Goal: Check status

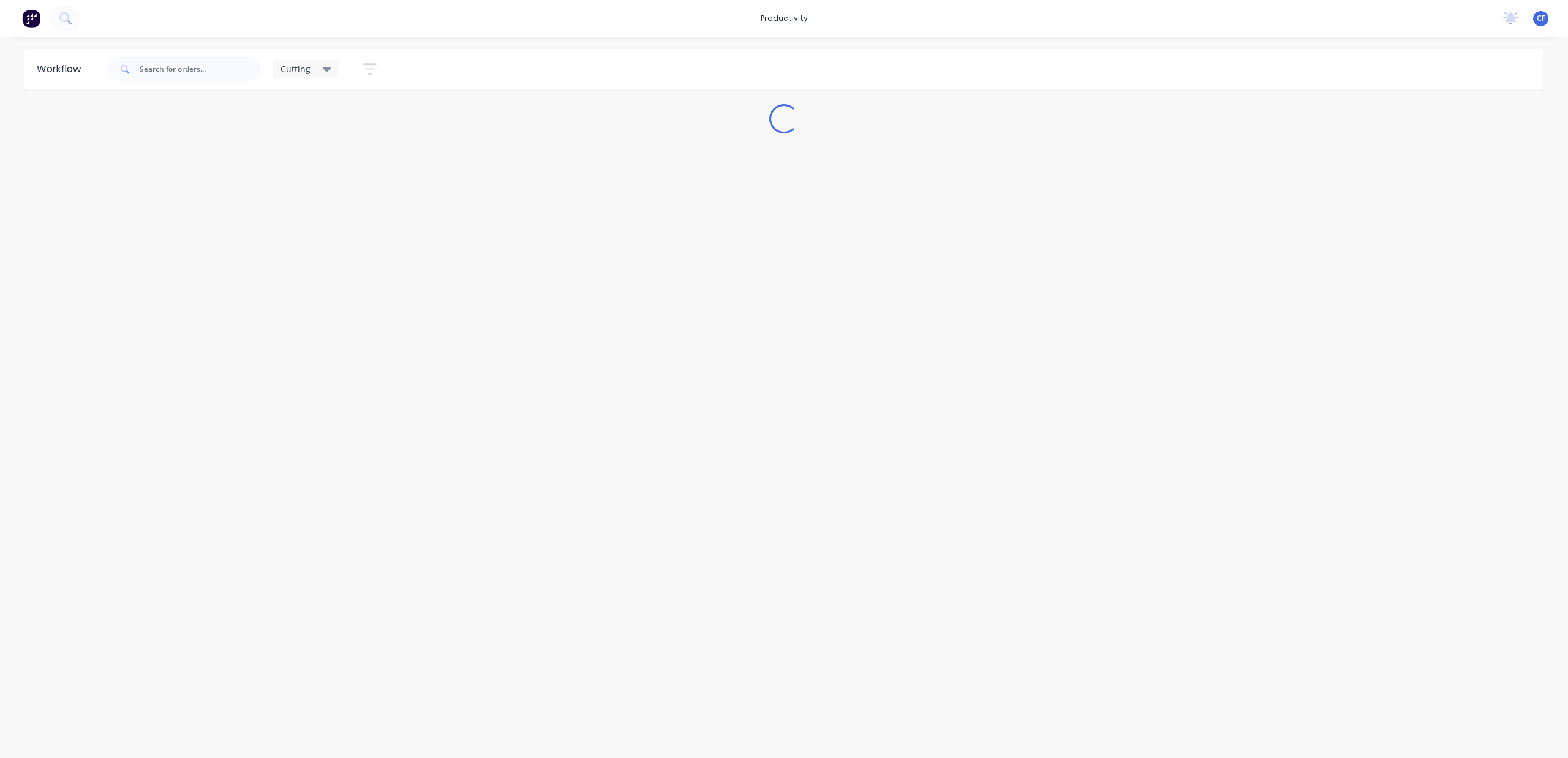
click at [321, 62] on div "Cutting" at bounding box center [306, 70] width 65 height 19
click at [302, 160] on button "None" at bounding box center [348, 160] width 131 height 14
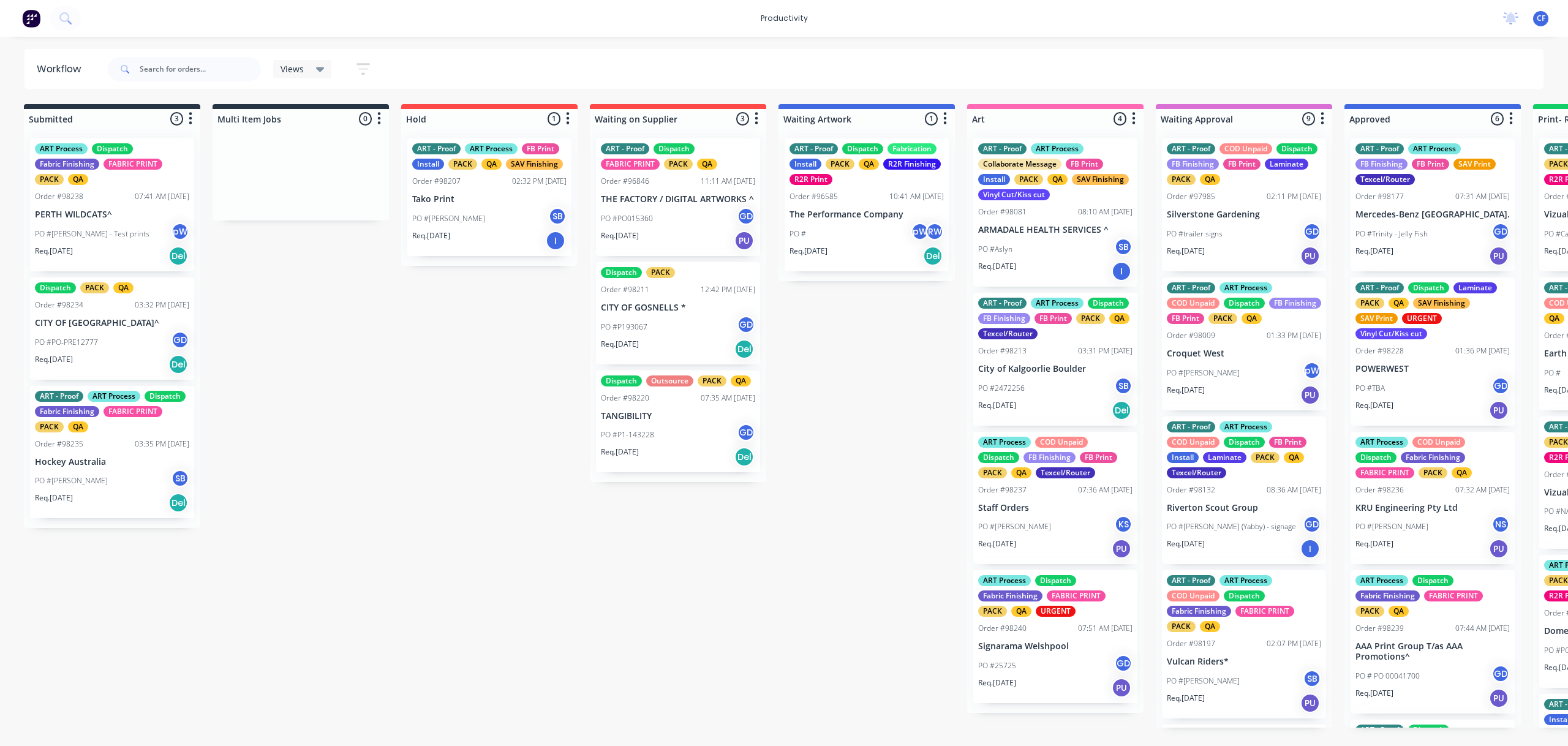
scroll to position [0, 12]
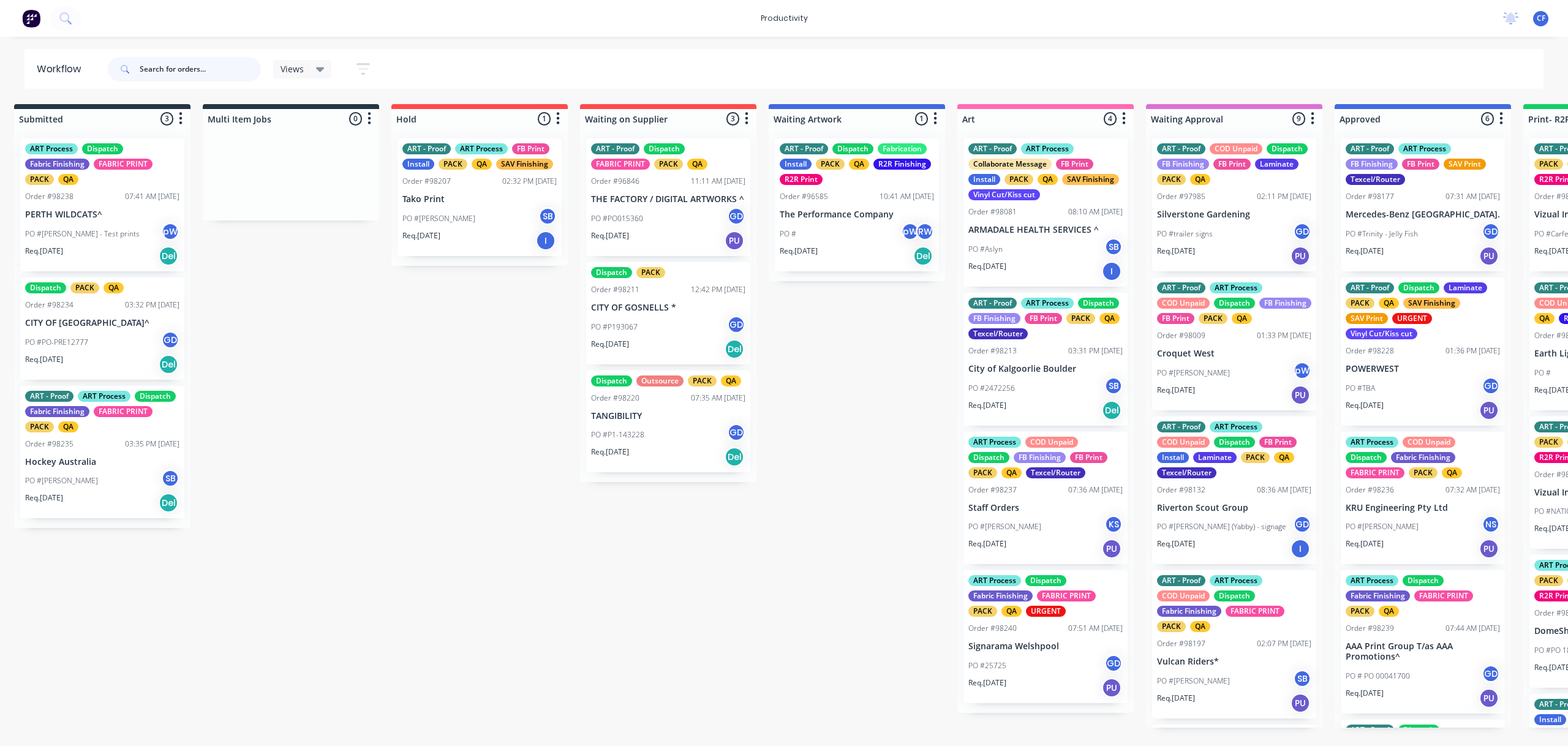
click at [205, 76] on input "text" at bounding box center [200, 69] width 121 height 25
type input "98229"
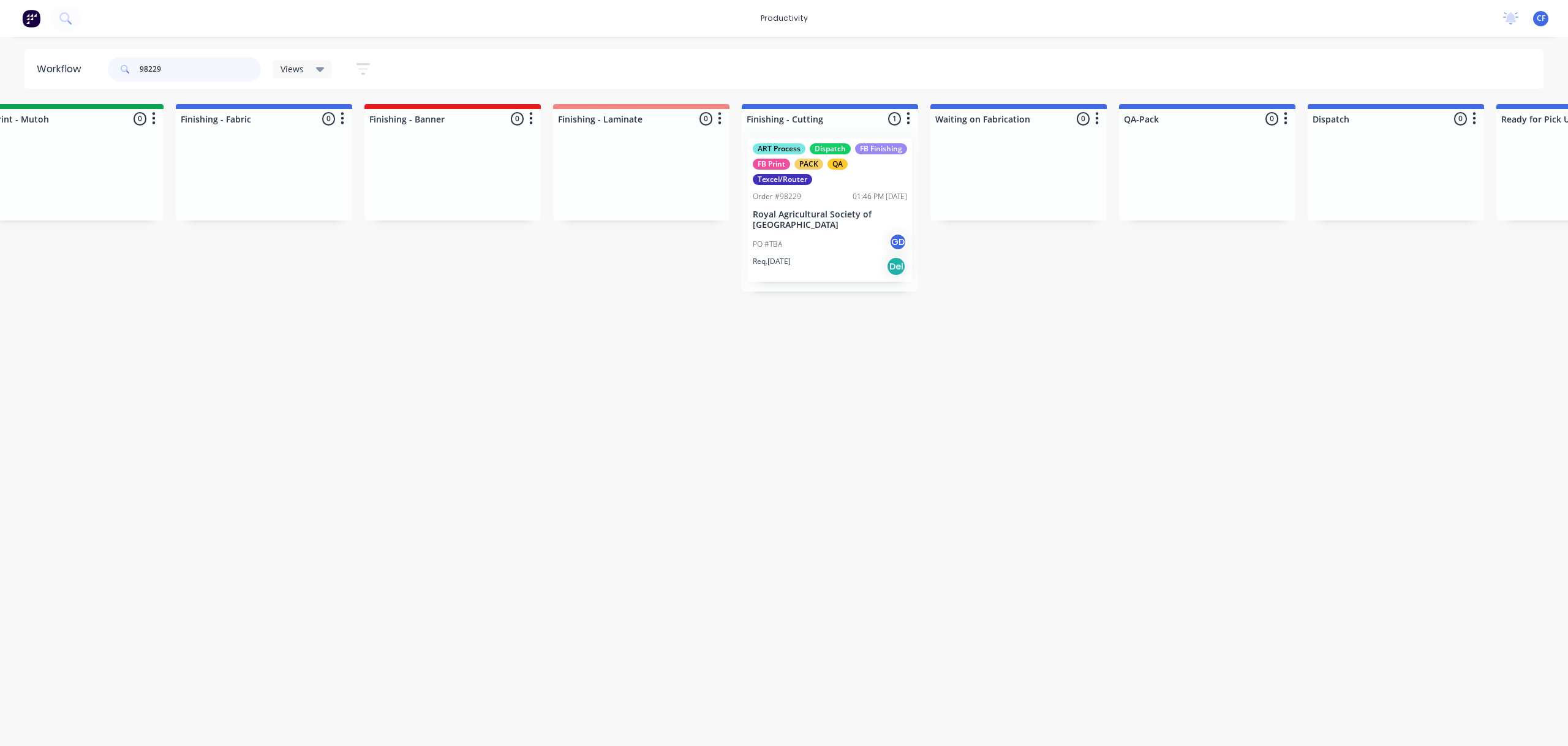
scroll to position [0, 2220]
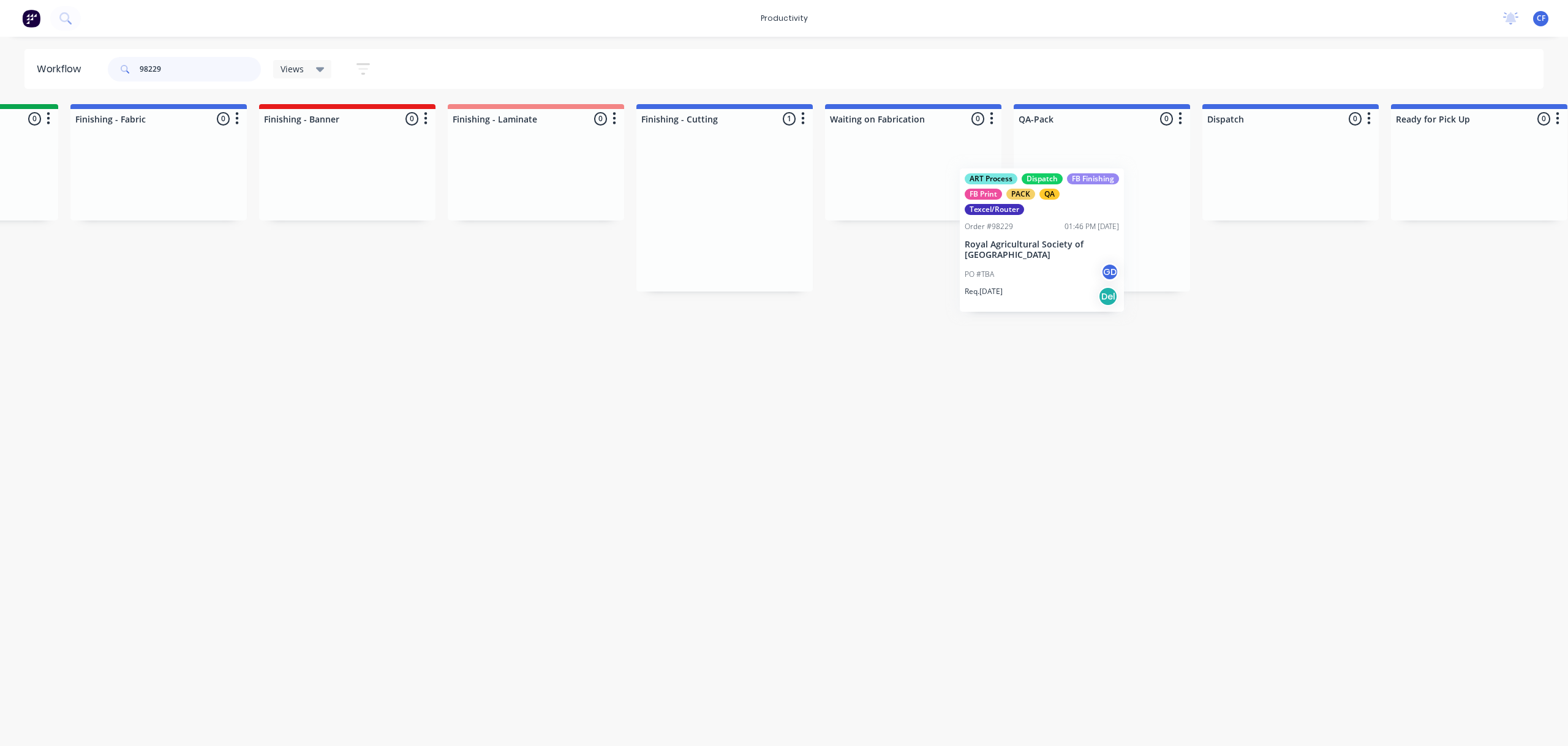
drag, startPoint x: 708, startPoint y: 238, endPoint x: 1081, endPoint y: 237, distance: 373.0
click at [1079, 238] on div "Submitted 0 Sort By Created date Required date Order number Customer name Most …" at bounding box center [124, 198] width 4707 height 188
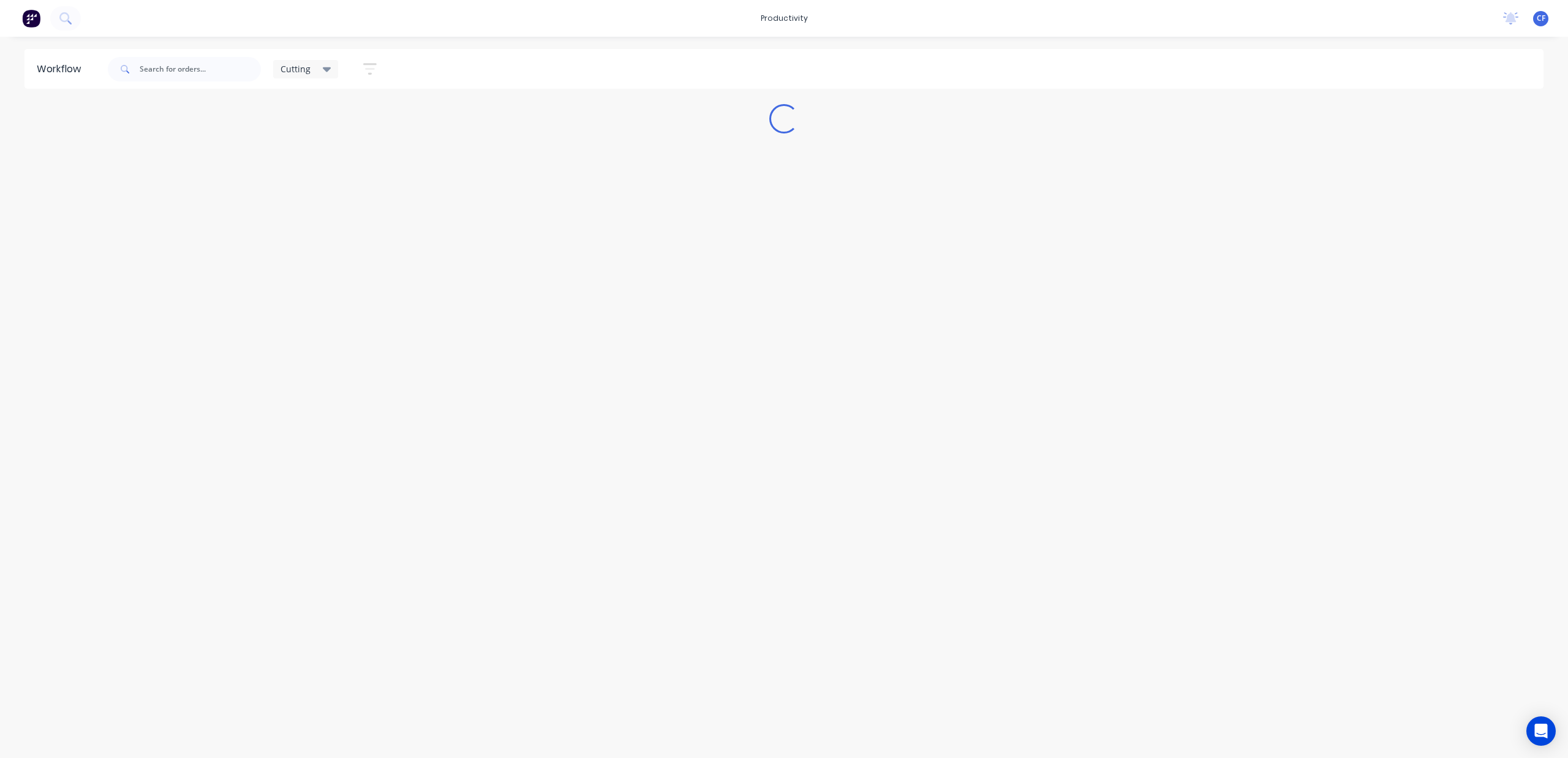
click at [317, 65] on div "Cutting" at bounding box center [306, 69] width 51 height 11
click at [299, 155] on div at bounding box center [359, 143] width 153 height 25
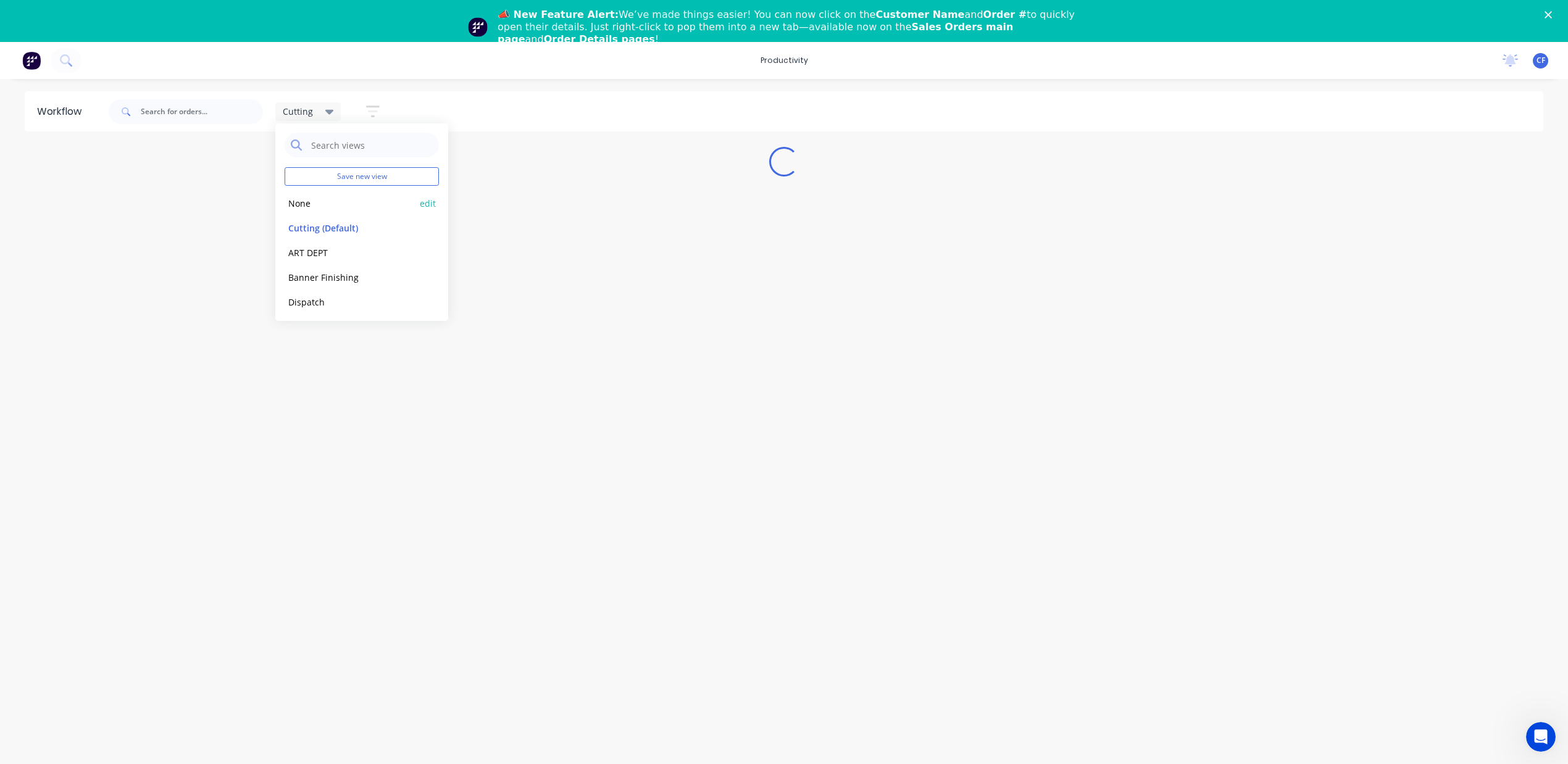
click at [305, 200] on button "None" at bounding box center [351, 203] width 132 height 15
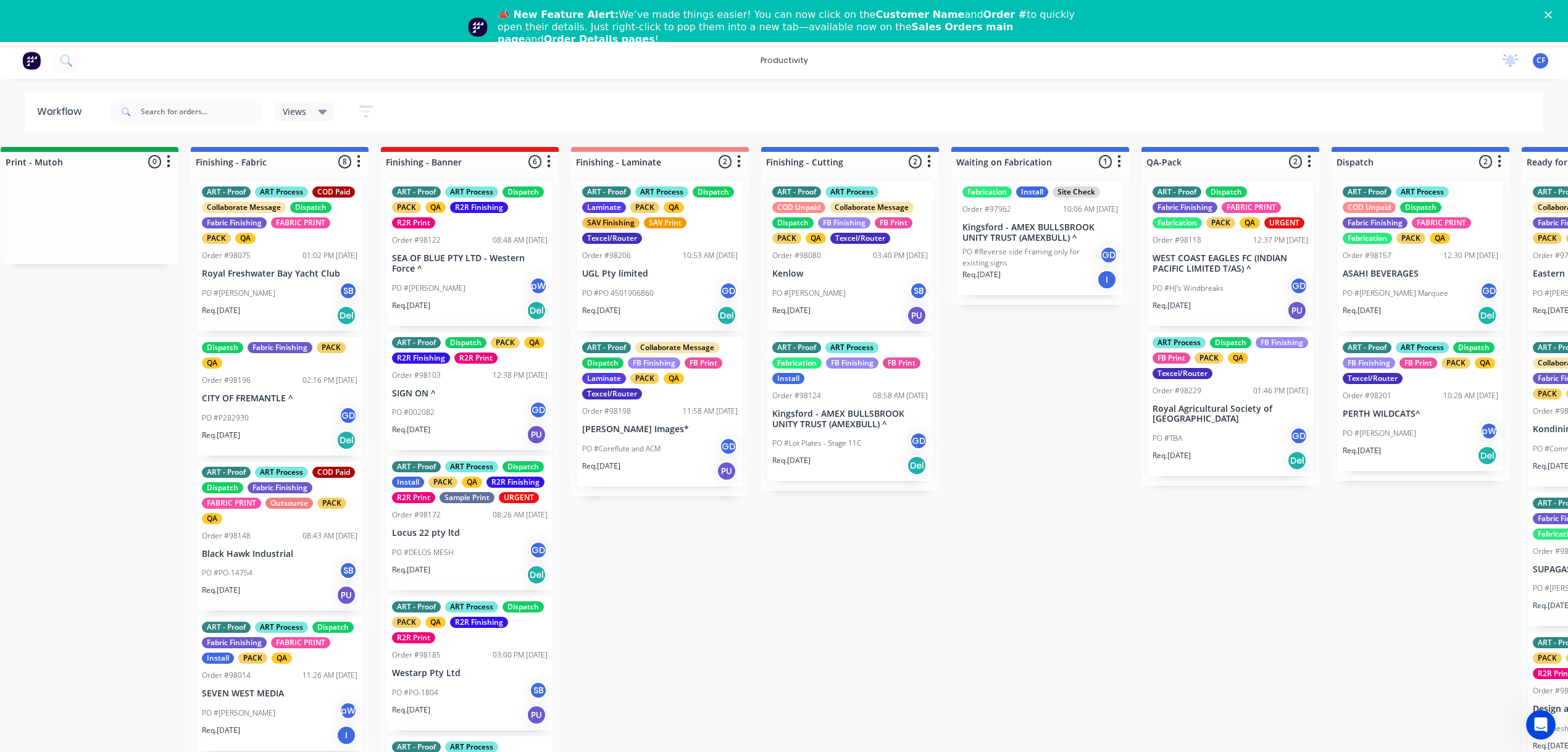
scroll to position [0, 2111]
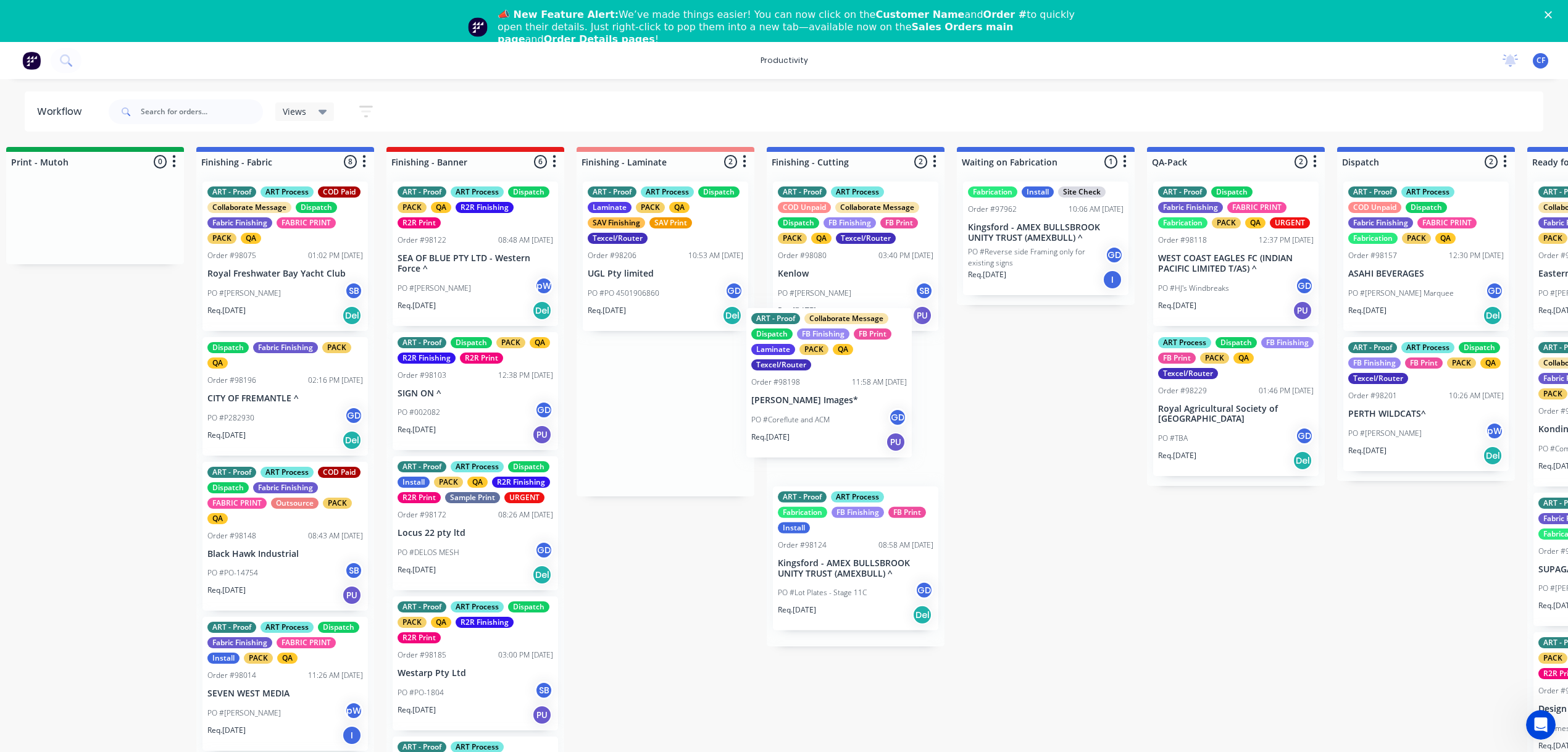
drag, startPoint x: 657, startPoint y: 447, endPoint x: 837, endPoint y: 412, distance: 183.4
click at [837, 412] on div "Submitted 3 Sort By Created date Required date Order number Customer name Most …" at bounding box center [251, 461] width 4743 height 629
